Goal: Task Accomplishment & Management: Complete application form

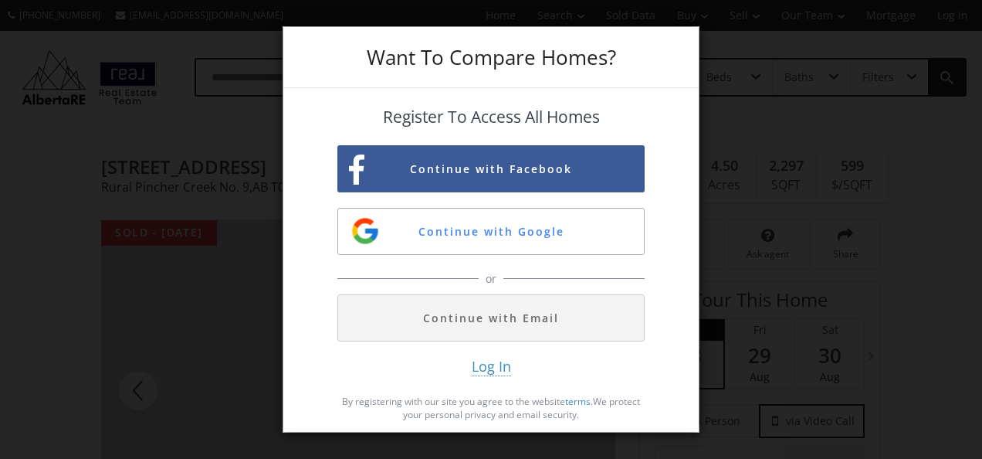
click at [756, 136] on div "Want To Compare Homes? Register To Access All Homes Continue with Facebook Cont…" at bounding box center [491, 229] width 982 height 459
click at [589, 165] on button "Continue with Facebook" at bounding box center [490, 168] width 307 height 47
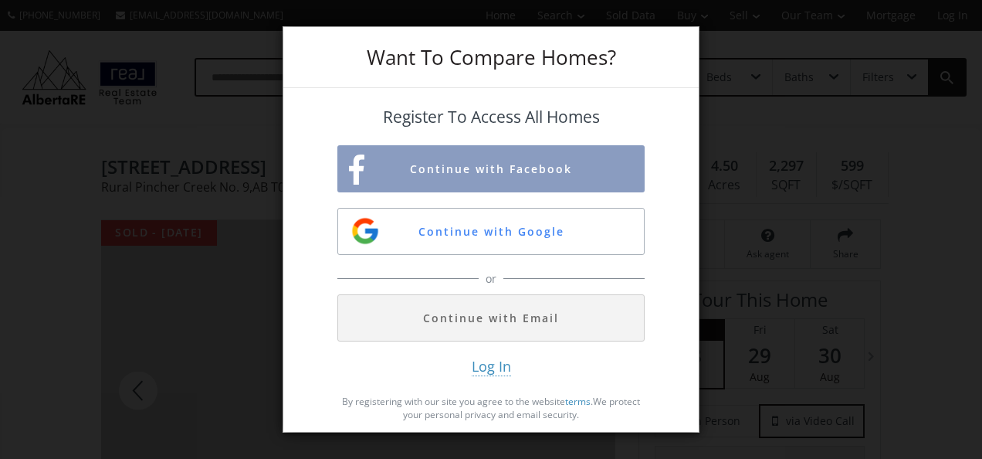
click at [760, 48] on div "Want To Compare Homes? Register To Access All Homes Continue with Facebook Cont…" at bounding box center [491, 229] width 982 height 459
click at [60, 194] on div "Want To Compare Homes? Register To Access All Homes Continue with Facebook Cont…" at bounding box center [491, 229] width 982 height 459
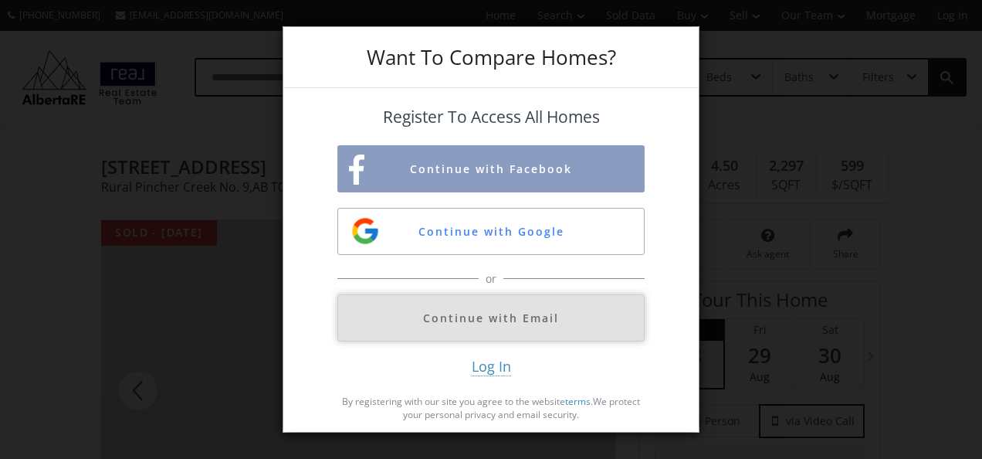
click at [420, 329] on button "Continue with Email" at bounding box center [490, 317] width 307 height 47
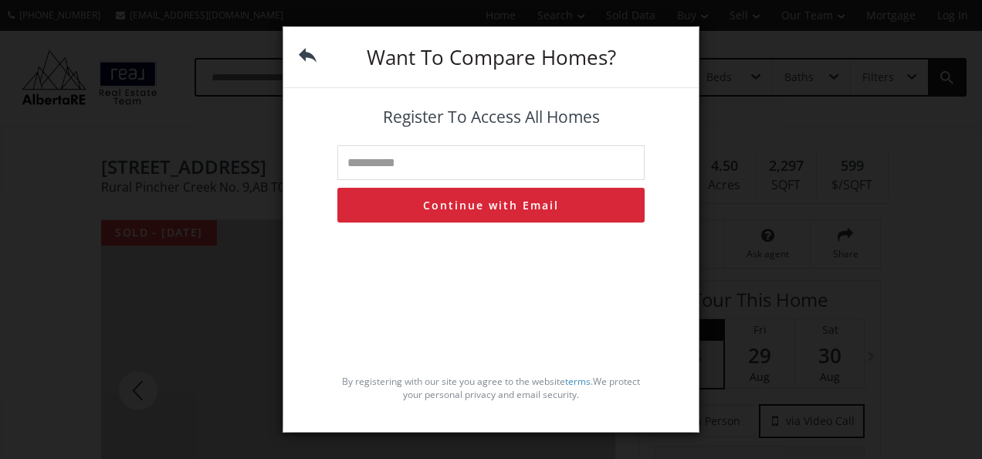
click at [417, 174] on input "text" at bounding box center [490, 162] width 307 height 35
type input "**********"
click at [411, 211] on button "Continue with Email" at bounding box center [490, 205] width 307 height 35
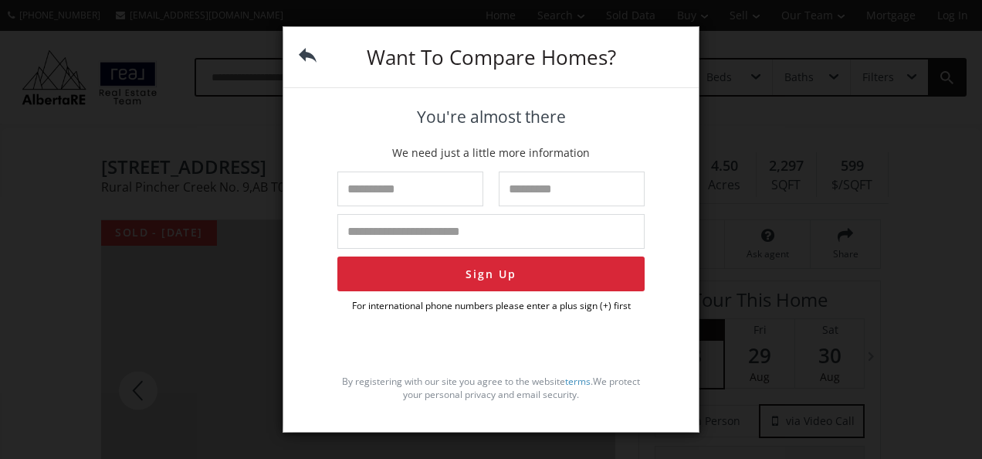
click at [411, 211] on div "You're almost there We need just a little more information Sign Up For internat…" at bounding box center [490, 213] width 307 height 211
click at [758, 54] on div "Want To Compare Homes? You're almost there We need just a little more informati…" at bounding box center [491, 229] width 982 height 459
click at [916, 273] on div "Want To Compare Homes? You're almost there We need just a little more informati…" at bounding box center [491, 229] width 982 height 459
